Goal: Task Accomplishment & Management: Complete application form

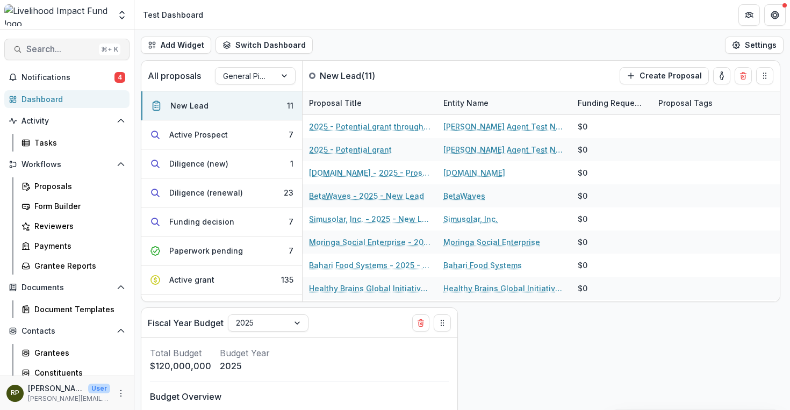
click at [67, 45] on span "Search..." at bounding box center [60, 49] width 68 height 10
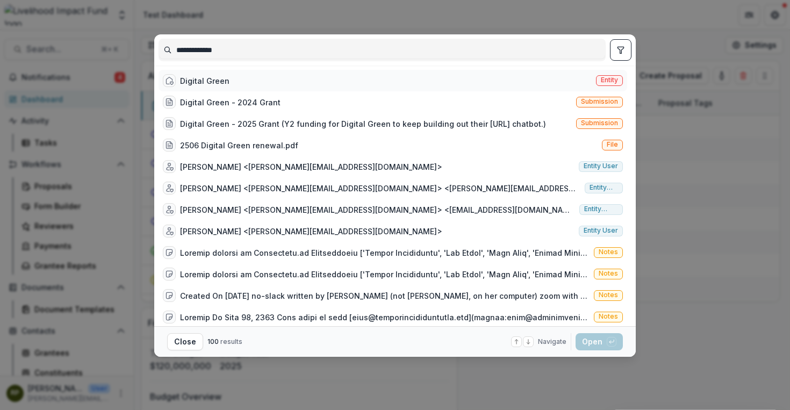
type input "**********"
click at [229, 86] on div "Digital Green Entity" at bounding box center [393, 81] width 469 height 22
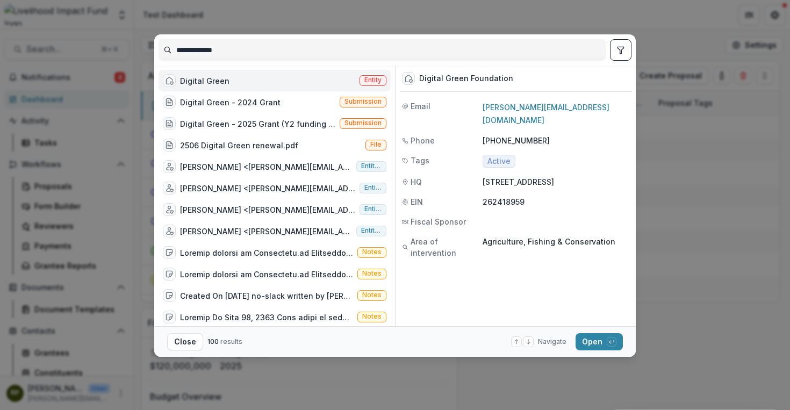
click at [229, 86] on div "Digital Green Entity" at bounding box center [275, 81] width 232 height 22
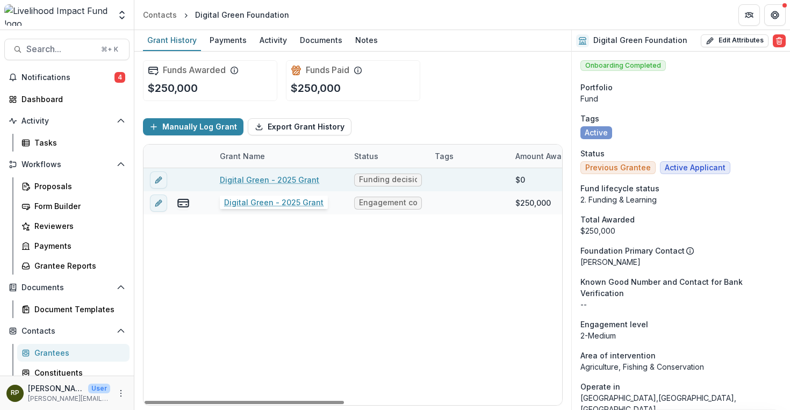
click at [288, 180] on link "Digital Green - 2025 Grant" at bounding box center [269, 179] width 99 height 11
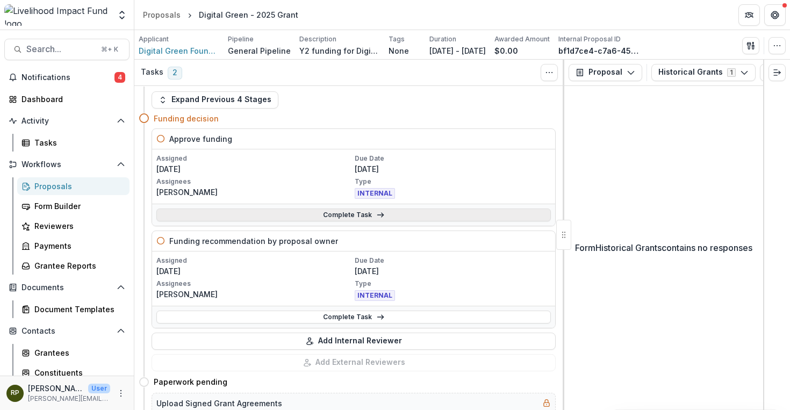
scroll to position [16, 0]
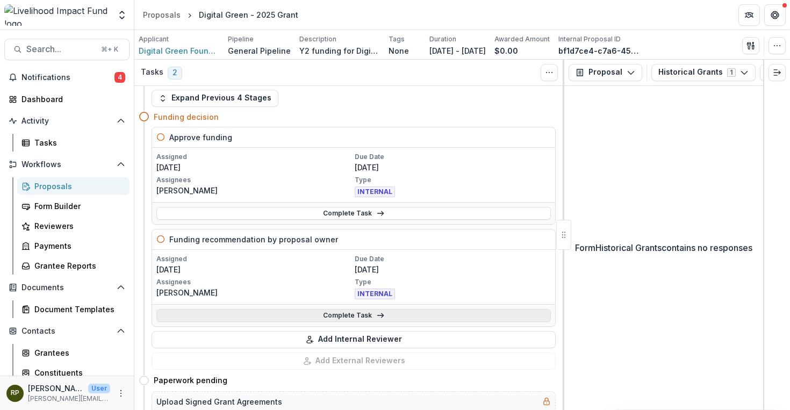
click at [371, 312] on link "Complete Task" at bounding box center [353, 315] width 395 height 13
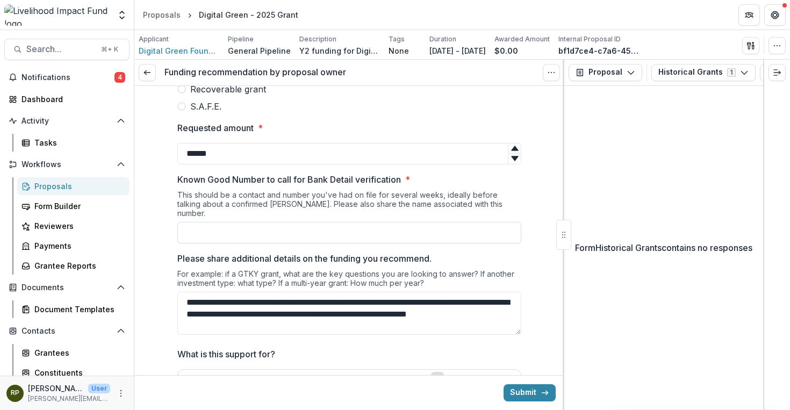
scroll to position [424, 0]
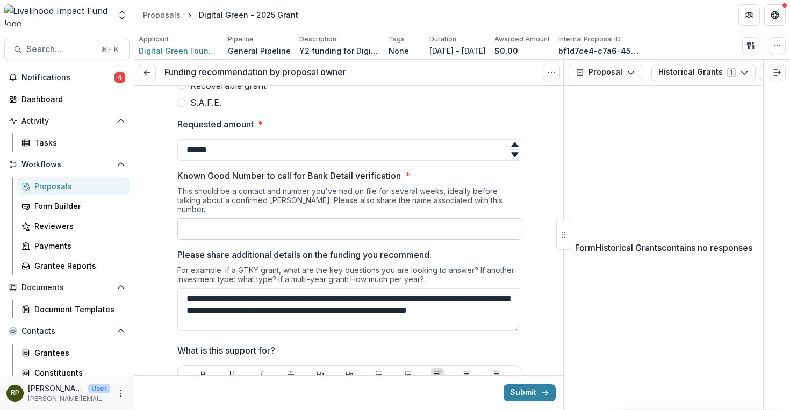
click at [479, 220] on input "Known Good Number to call for Bank Detail verification *" at bounding box center [349, 229] width 344 height 22
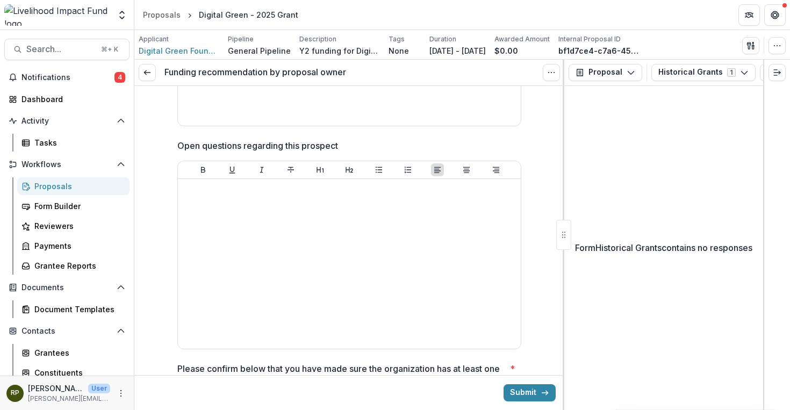
scroll to position [1342, 0]
